Goal: Task Accomplishment & Management: Use online tool/utility

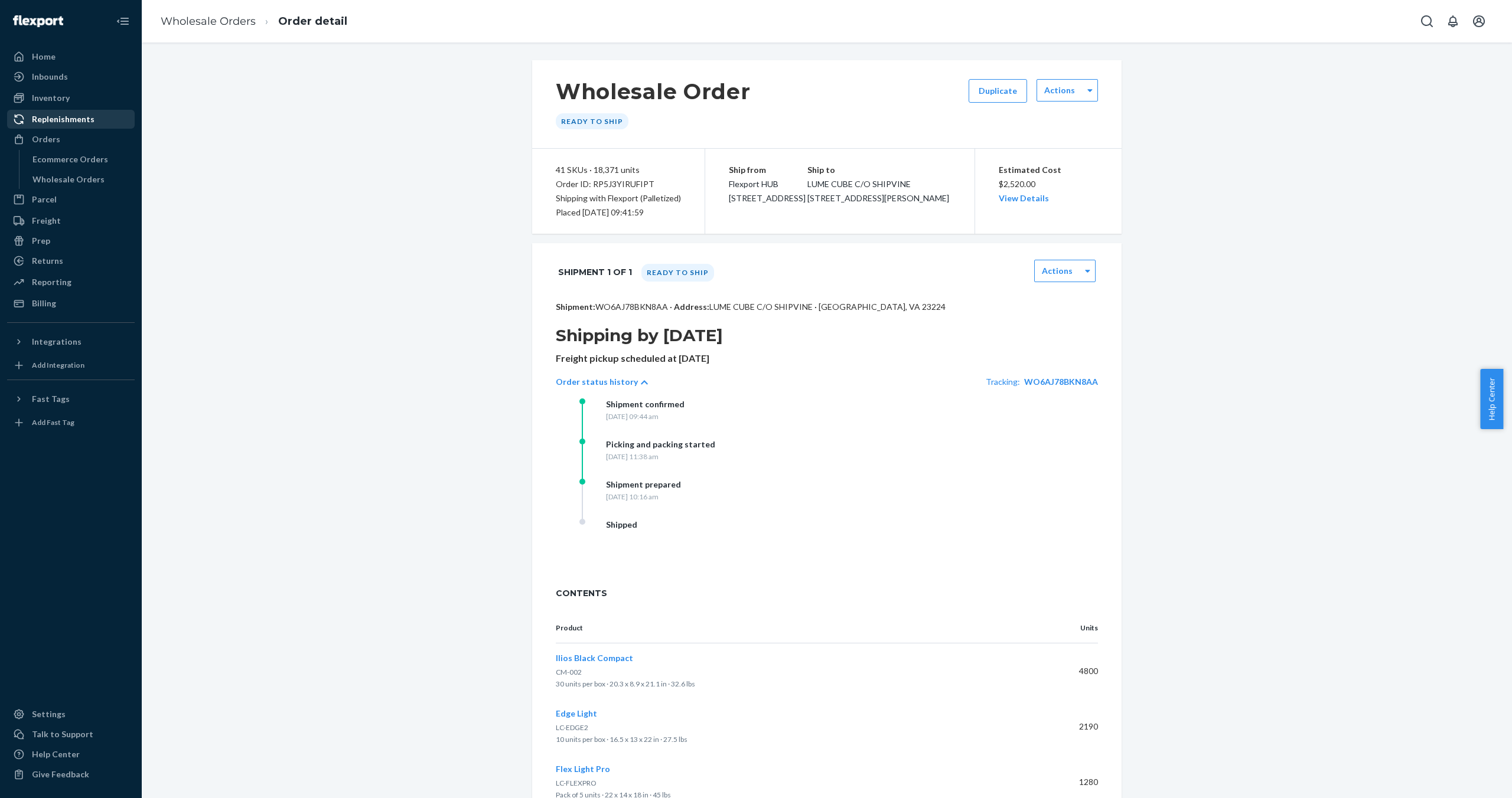
click at [62, 117] on div "Replenishments" at bounding box center [63, 119] width 62 height 12
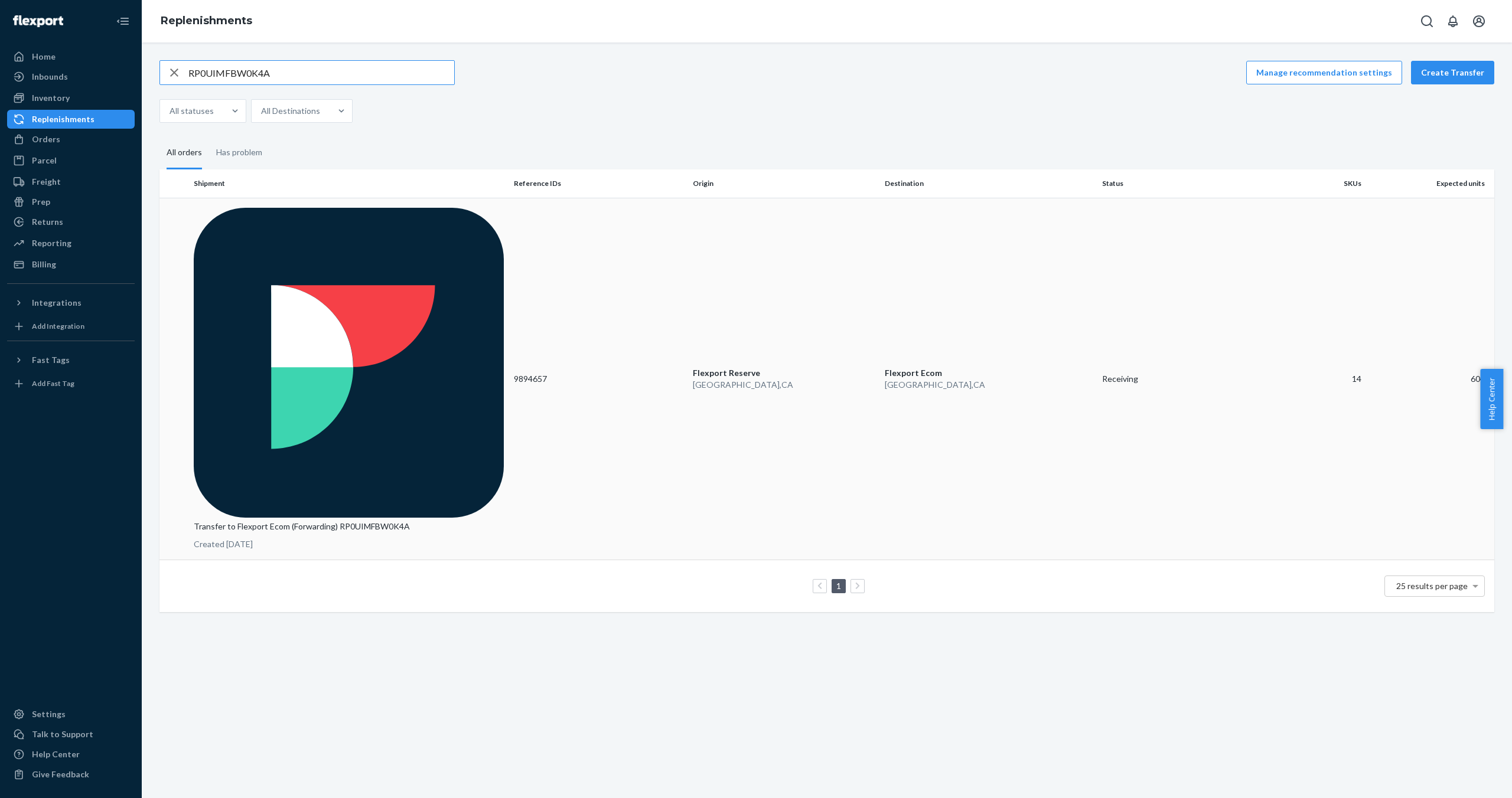
type input "RP0UIMFBW0K4A"
click at [277, 521] on p "Transfer to Flexport Ecom (Forwarding) RP0UIMFBW0K4A" at bounding box center [348, 527] width 311 height 12
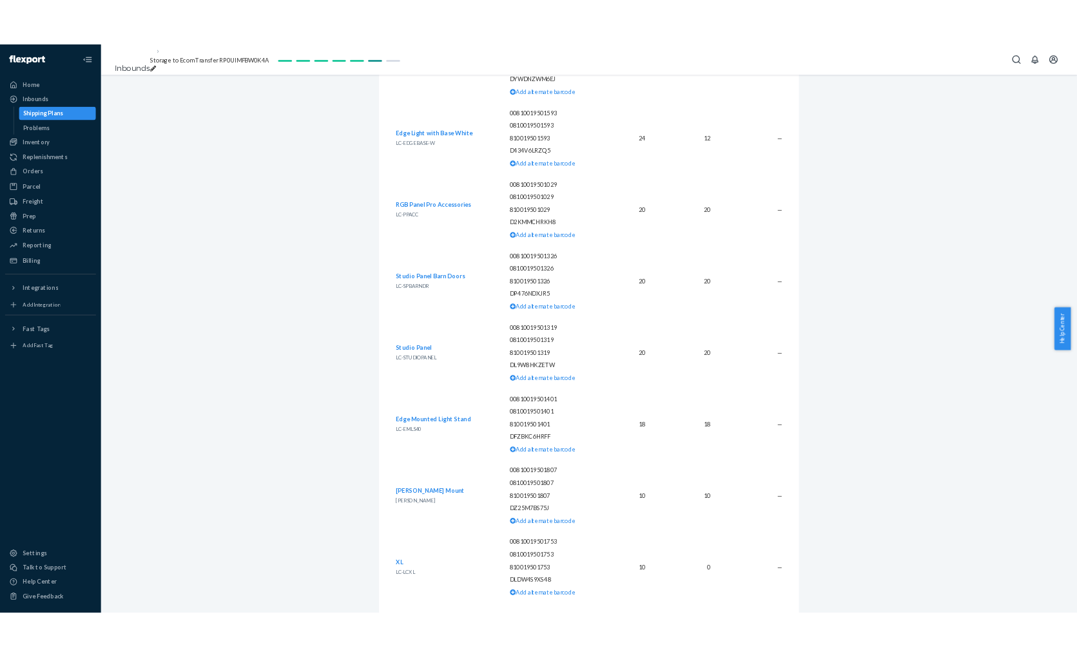
scroll to position [1660, 0]
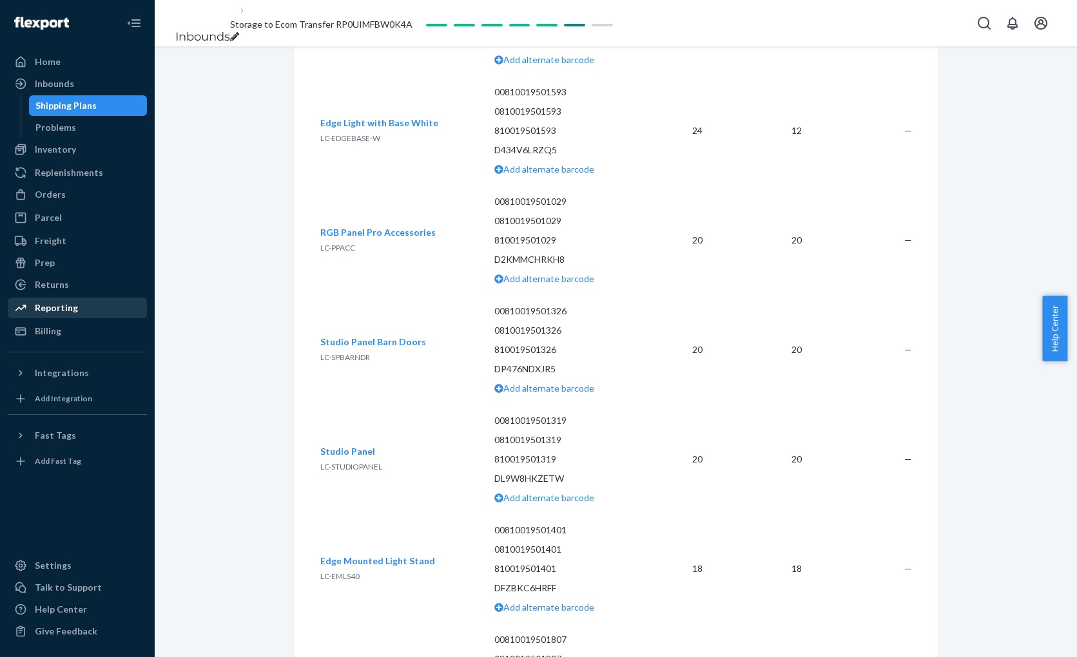
click at [61, 310] on div "Reporting" at bounding box center [56, 308] width 43 height 13
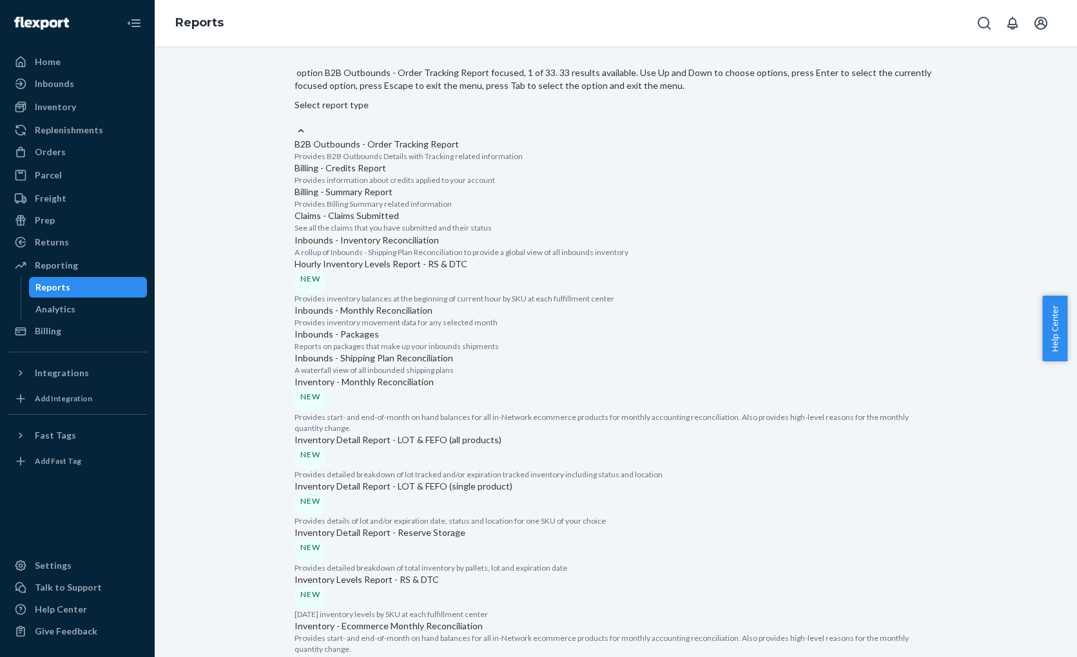
scroll to position [1136, 0]
click at [296, 124] on input "option Orders - Shipments focused, 20 of 33. 33 results available. Use Up and D…" at bounding box center [295, 118] width 1 height 13
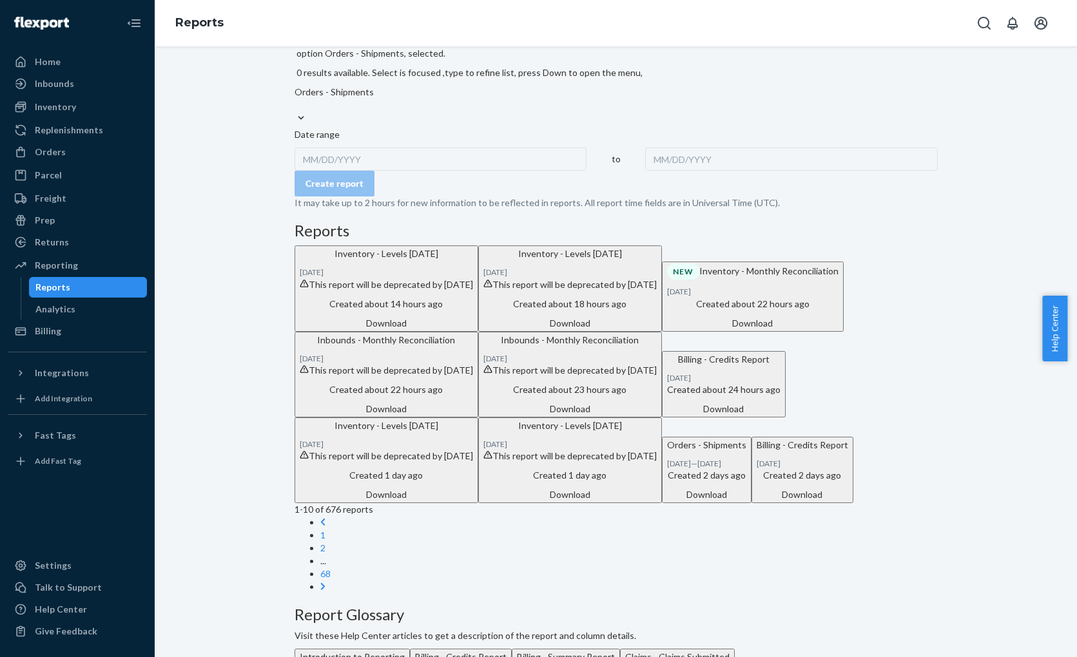
click at [323, 148] on div "MM/DD/YYYY" at bounding box center [441, 159] width 293 height 23
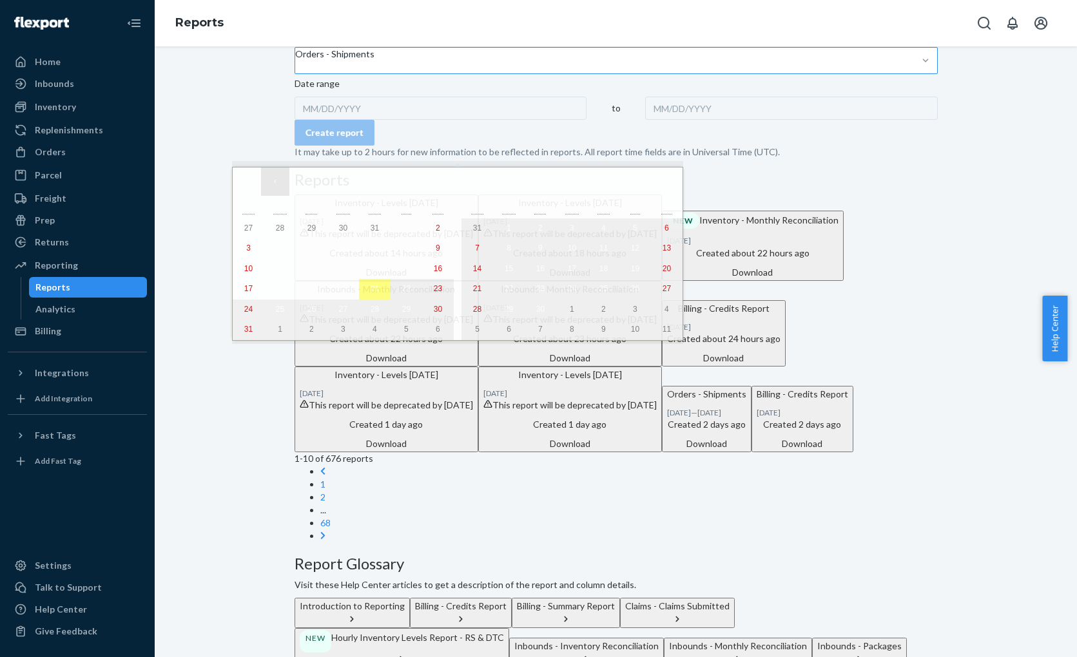
click at [274, 183] on button "‹" at bounding box center [275, 182] width 28 height 28
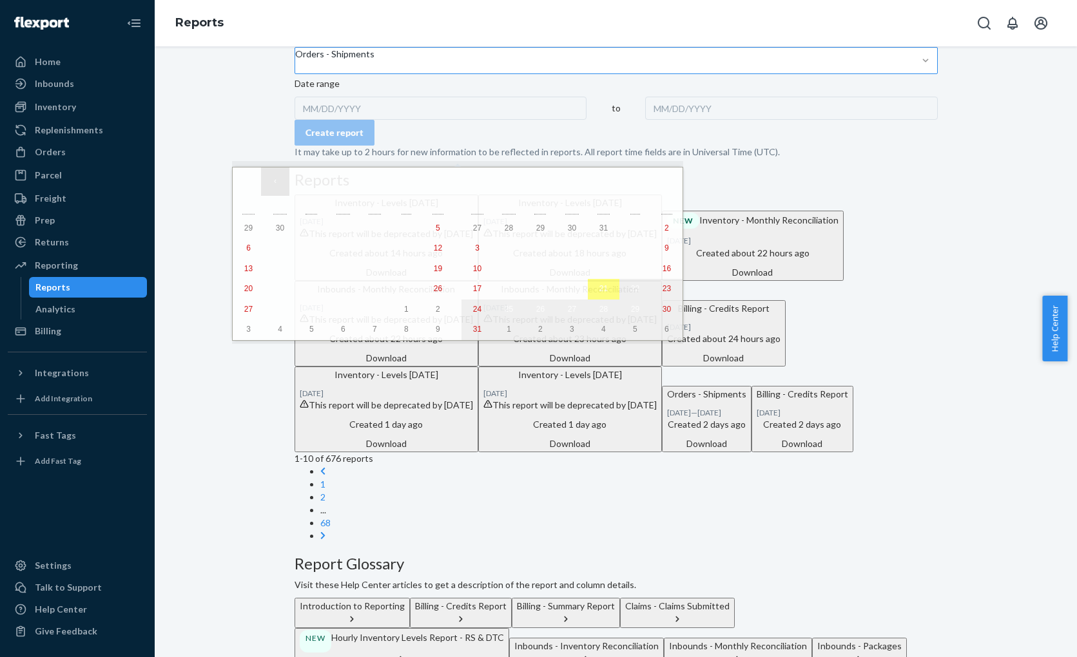
click at [274, 183] on button "‹" at bounding box center [275, 182] width 28 height 28
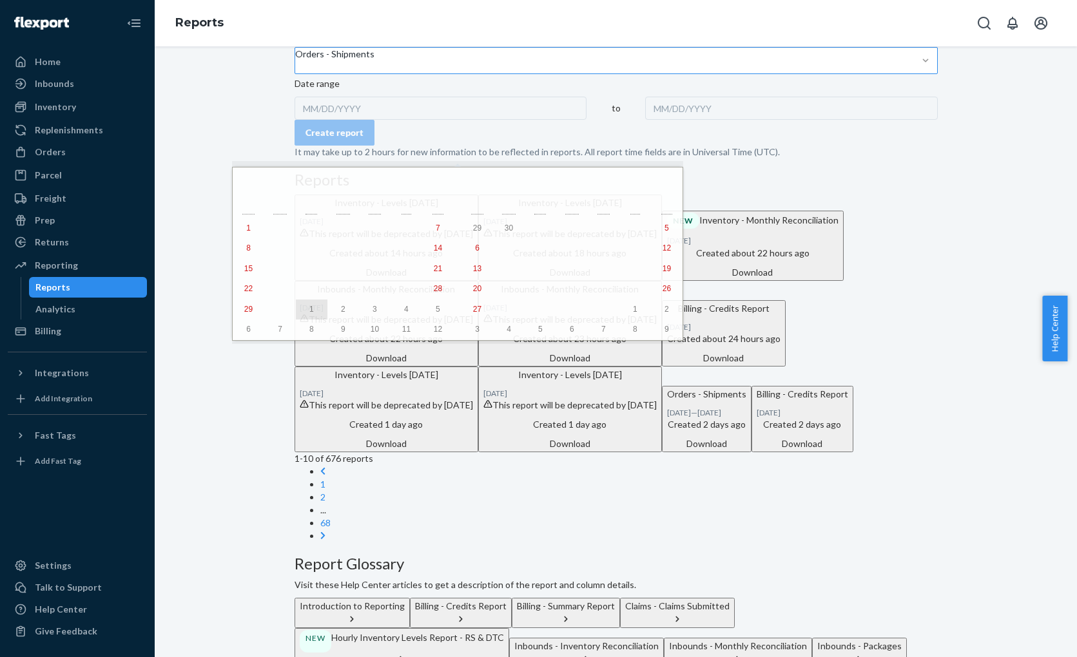
click at [309, 314] on abbr "1" at bounding box center [311, 309] width 5 height 9
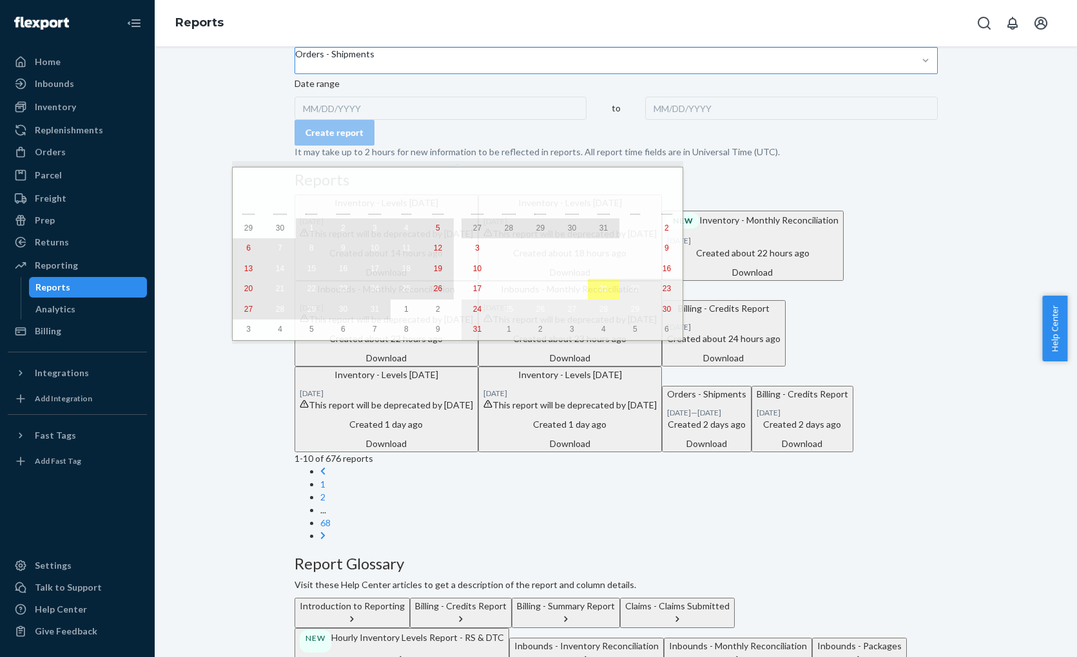
click at [371, 314] on abbr "31" at bounding box center [375, 309] width 8 height 9
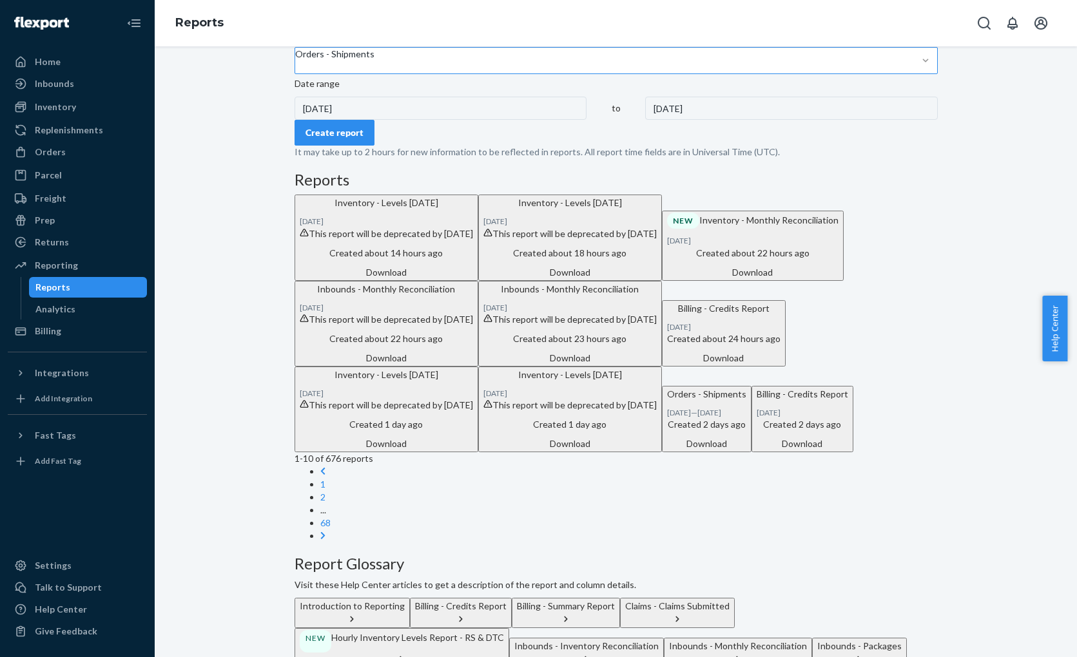
click at [531, 146] on div "Create report" at bounding box center [616, 133] width 643 height 26
click at [340, 139] on div "Create report" at bounding box center [335, 132] width 58 height 13
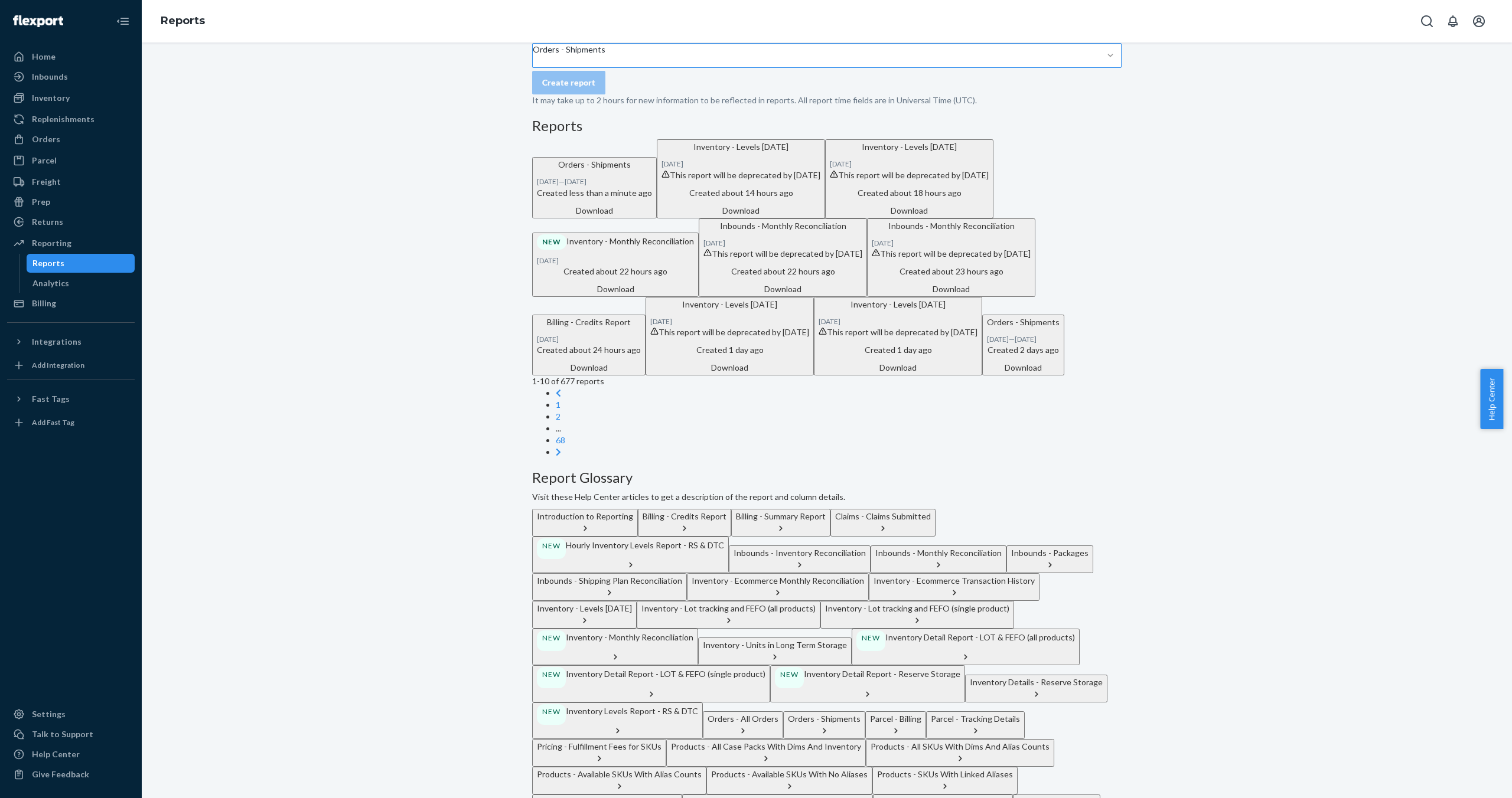
click at [652, 217] on div "Download" at bounding box center [595, 211] width 115 height 12
